Goal: Task Accomplishment & Management: Complete application form

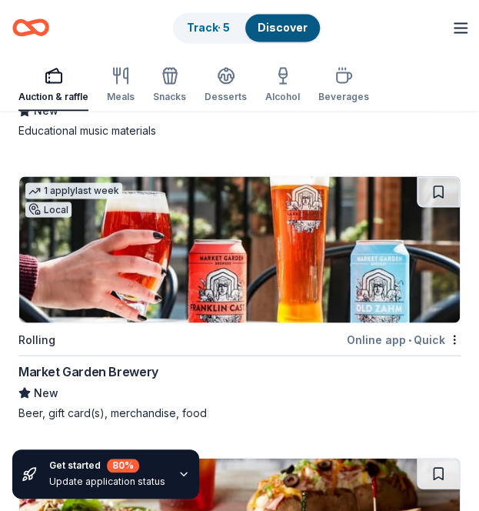
scroll to position [9174, 0]
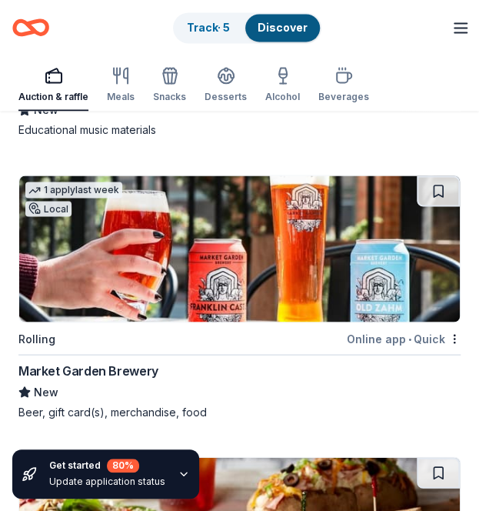
click at [162, 245] on img at bounding box center [239, 248] width 441 height 146
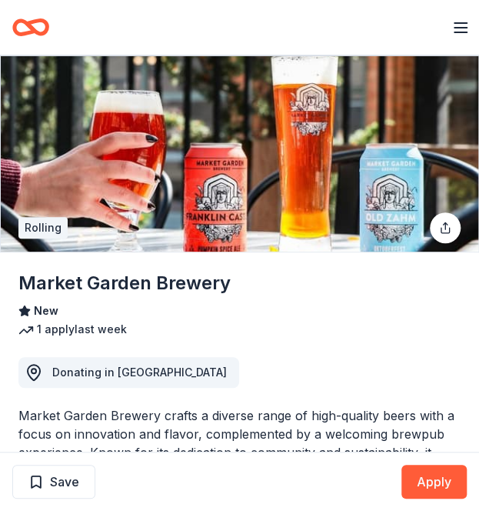
click at [434, 484] on button "Apply" at bounding box center [434, 482] width 65 height 34
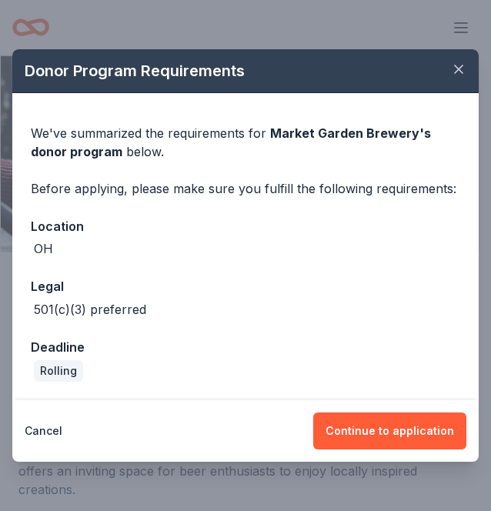
click at [383, 402] on div "Cancel Continue to application" at bounding box center [245, 431] width 466 height 62
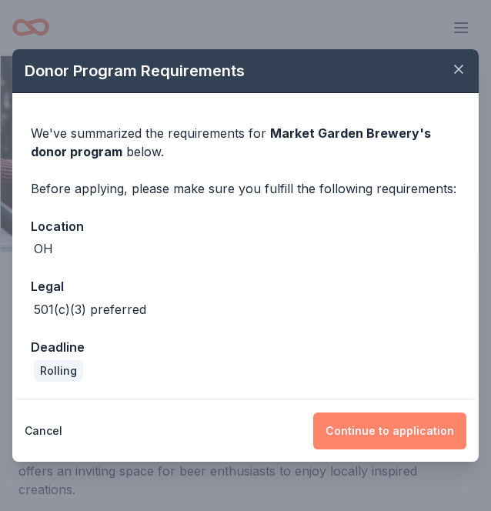
click at [383, 427] on button "Continue to application" at bounding box center [389, 430] width 153 height 37
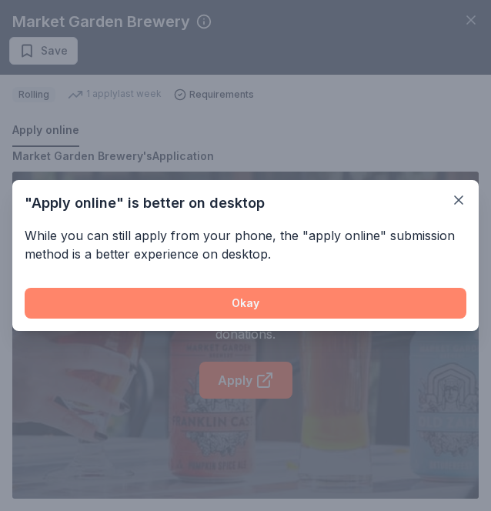
click at [293, 305] on button "Okay" at bounding box center [246, 303] width 442 height 31
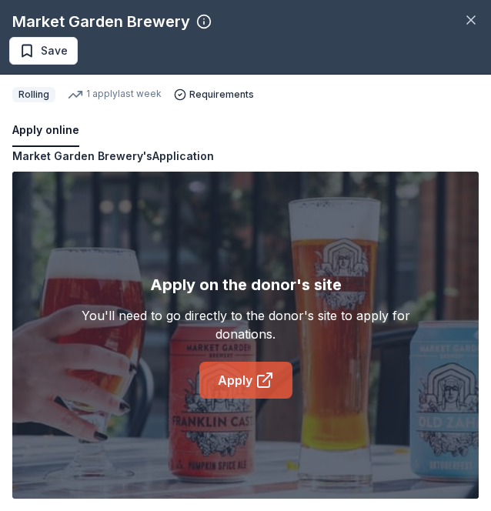
click at [248, 381] on link "Apply" at bounding box center [245, 380] width 93 height 37
